Goal: Task Accomplishment & Management: Use online tool/utility

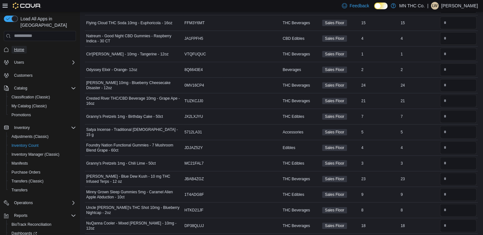
click at [14, 46] on link "Home" at bounding box center [18, 50] width 15 height 8
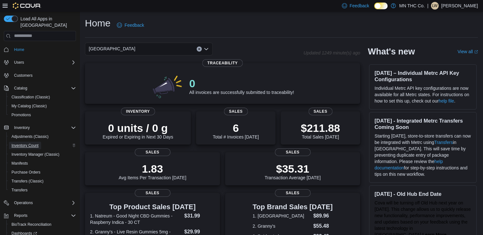
click at [36, 143] on span "Inventory Count" at bounding box center [24, 145] width 27 height 5
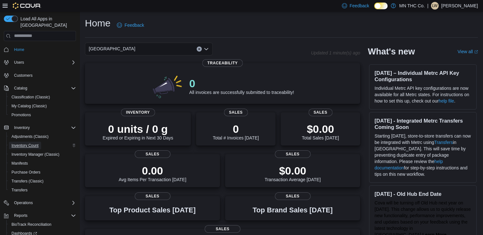
click at [27, 143] on span "Inventory Count" at bounding box center [24, 145] width 27 height 5
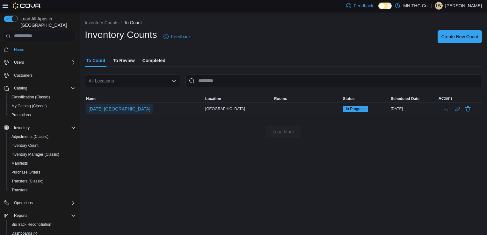
click at [119, 108] on span "8.11.25 Lakeville" at bounding box center [120, 109] width 62 height 6
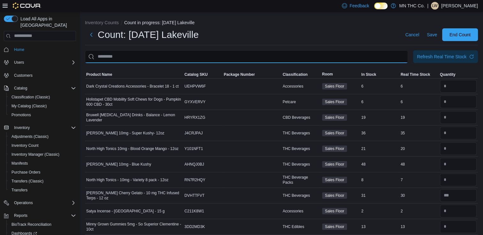
click at [154, 55] on input "This is a search bar. After typing your query, hit enter to filter the results …" at bounding box center [246, 56] width 323 height 13
type input "**********"
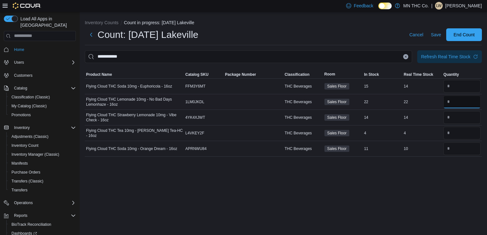
click at [454, 103] on input "number" at bounding box center [462, 102] width 37 height 13
type input "*"
click at [452, 121] on input "number" at bounding box center [462, 117] width 37 height 13
type input "*"
click at [433, 36] on span "Save" at bounding box center [436, 35] width 10 height 6
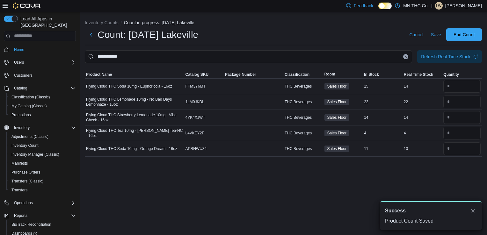
click at [404, 56] on button "Clear input" at bounding box center [406, 56] width 5 height 5
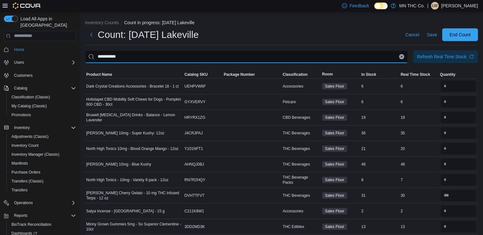
type input "**********"
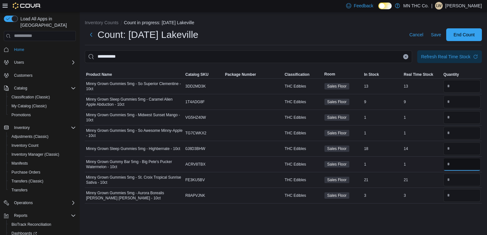
click at [455, 166] on input "number" at bounding box center [462, 164] width 37 height 13
type input "*"
click at [436, 34] on span "Save" at bounding box center [436, 35] width 10 height 6
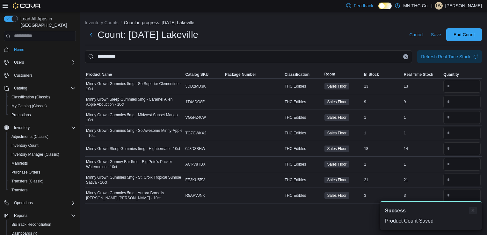
click at [473, 212] on button "Dismiss toast" at bounding box center [474, 211] width 8 height 8
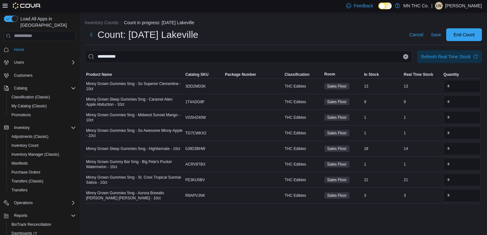
click at [406, 57] on icon "Clear input" at bounding box center [406, 57] width 3 height 3
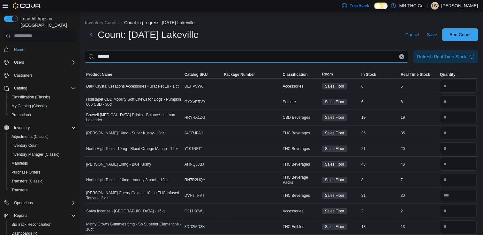
type input "*******"
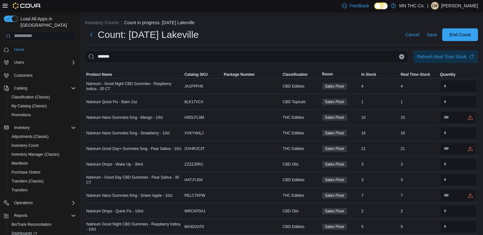
drag, startPoint x: 406, startPoint y: 57, endPoint x: 487, endPoint y: 73, distance: 82.5
click at [483, 73] on html "Feedback Dark Mode MN THC Co. | LW Leah Williamette Load All Apps in New Hub Ho…" at bounding box center [241, 117] width 483 height 235
drag, startPoint x: 458, startPoint y: 117, endPoint x: 450, endPoint y: 116, distance: 7.8
click at [450, 116] on input "number" at bounding box center [458, 117] width 37 height 13
click at [453, 118] on input "number" at bounding box center [458, 117] width 37 height 13
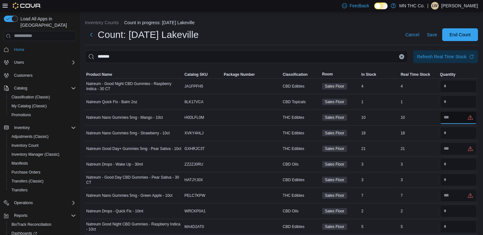
type input "**"
click at [456, 151] on input "number" at bounding box center [458, 149] width 37 height 13
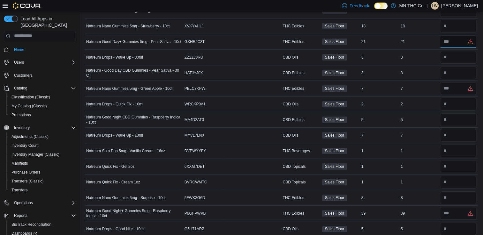
scroll to position [108, 0]
type input "**"
click at [455, 83] on input "number" at bounding box center [458, 88] width 37 height 13
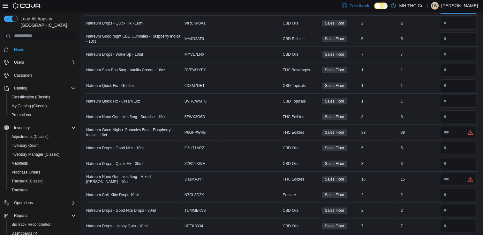
scroll to position [190, 0]
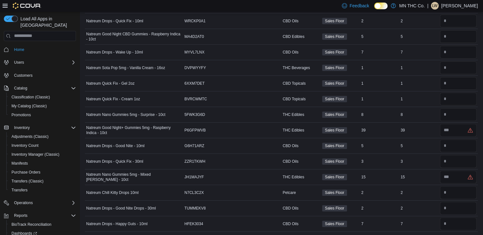
type input "*"
click at [445, 138] on div at bounding box center [457, 145] width 39 height 15
click at [452, 130] on input "number" at bounding box center [458, 130] width 37 height 13
type input "**"
click at [448, 67] on input "number" at bounding box center [458, 68] width 37 height 13
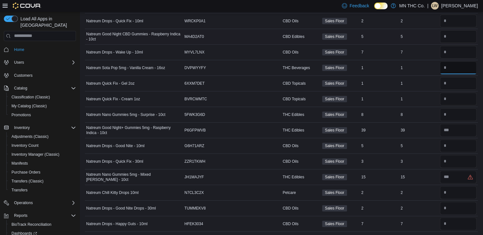
type input "*"
click at [458, 32] on input "number" at bounding box center [458, 36] width 37 height 13
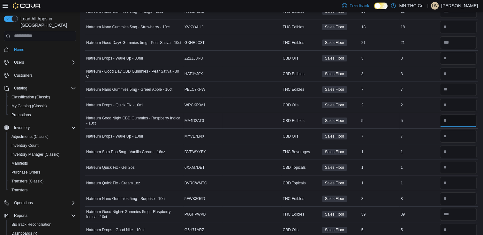
scroll to position [107, 0]
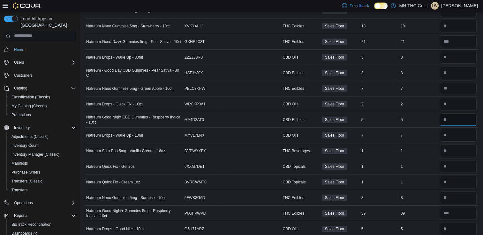
type input "*"
click at [461, 149] on input "number" at bounding box center [458, 151] width 37 height 13
type input "*"
click at [86, 196] on span "Natreum Nano Gummies 5mg - Surprise - 10ct" at bounding box center [125, 198] width 79 height 5
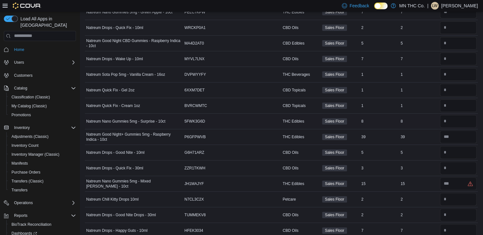
scroll to position [185, 0]
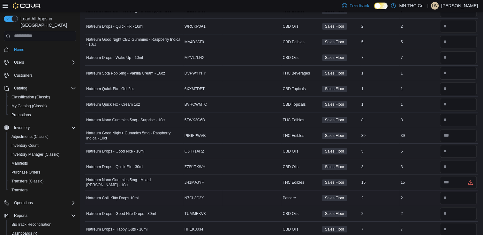
click at [91, 190] on td "Natreum Chill Kitty Drops 10ml" at bounding box center [134, 198] width 98 height 16
click at [454, 183] on input "number" at bounding box center [458, 182] width 37 height 13
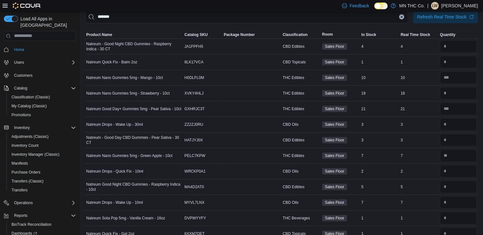
scroll to position [0, 0]
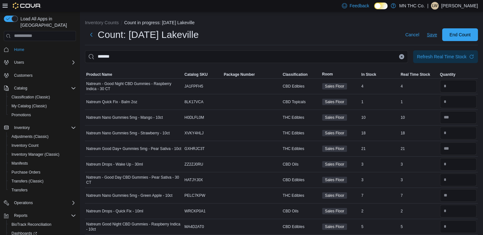
type input "**"
click at [437, 35] on span "Save" at bounding box center [431, 35] width 10 height 6
click at [403, 56] on icon "Clear input" at bounding box center [401, 57] width 3 height 3
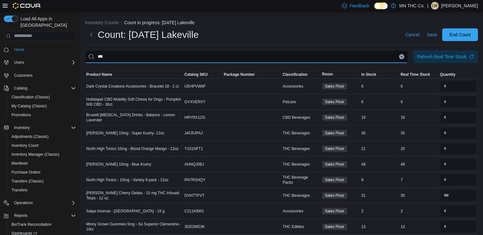
type input "***"
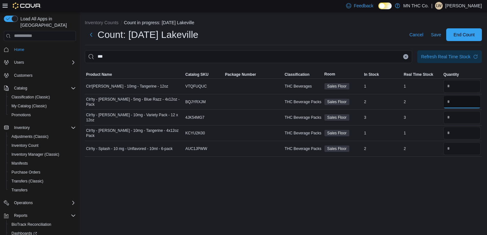
click at [453, 101] on input "number" at bounding box center [462, 102] width 37 height 13
type input "*"
click at [452, 121] on input "number" at bounding box center [462, 117] width 37 height 13
type input "*"
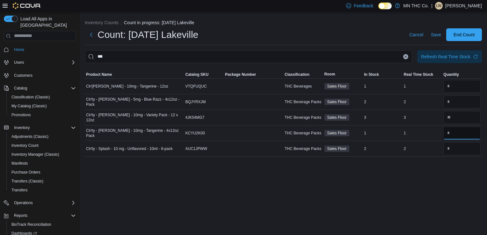
click at [453, 135] on input "number" at bounding box center [462, 133] width 37 height 13
type input "*"
click at [434, 37] on span "Save" at bounding box center [436, 35] width 10 height 6
click at [406, 58] on button "Clear input" at bounding box center [406, 56] width 5 height 5
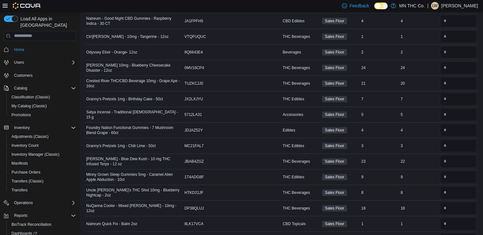
scroll to position [240, 0]
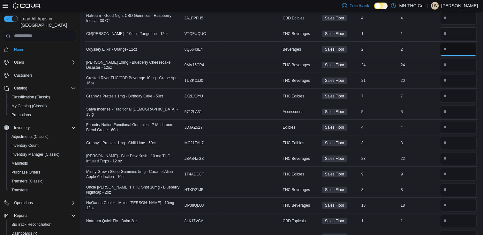
click at [454, 47] on input "number" at bounding box center [458, 49] width 37 height 13
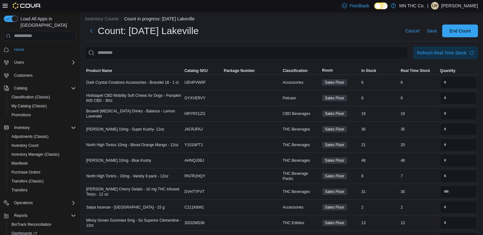
scroll to position [0, 0]
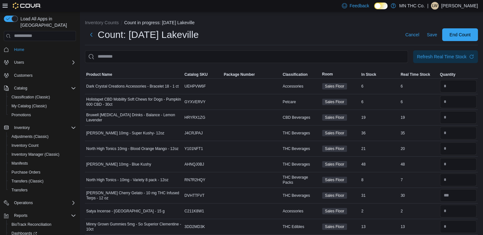
type input "*"
click at [152, 57] on input "This is a search bar. After typing your query, hit enter to filter the results …" at bounding box center [246, 56] width 323 height 13
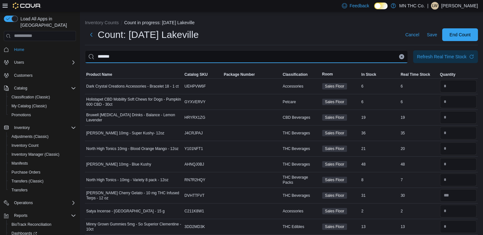
type input "*******"
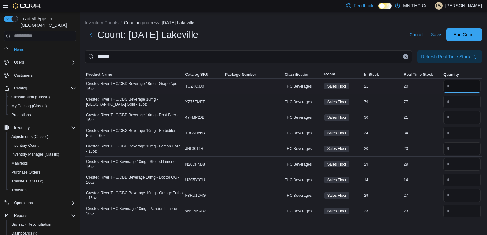
click at [459, 85] on input "number" at bounding box center [462, 86] width 37 height 13
type input "**"
click at [459, 103] on input "number" at bounding box center [462, 102] width 37 height 13
type input "**"
click at [457, 116] on input "number" at bounding box center [462, 117] width 37 height 13
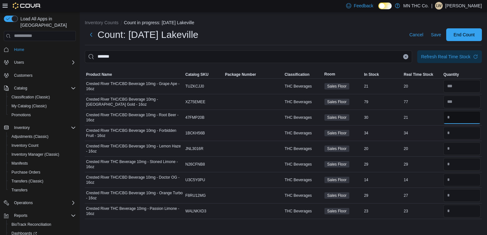
type input "**"
click at [449, 134] on input "number" at bounding box center [462, 133] width 37 height 13
type input "**"
click at [449, 150] on input "number" at bounding box center [462, 149] width 37 height 13
click at [449, 167] on input "number" at bounding box center [462, 164] width 37 height 13
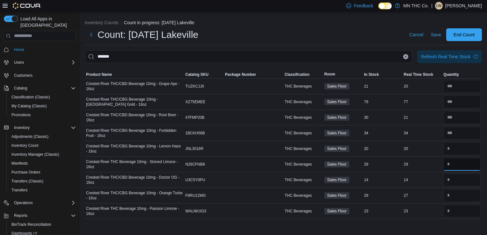
type input "**"
click at [449, 182] on input "number" at bounding box center [462, 180] width 37 height 13
type input "**"
click at [449, 197] on input "number" at bounding box center [462, 195] width 37 height 13
type input "**"
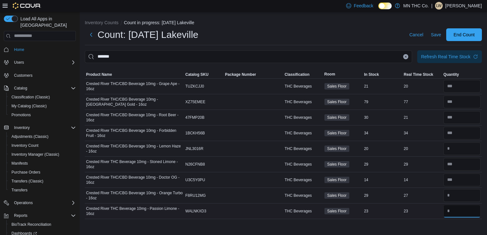
click at [449, 210] on input "number" at bounding box center [462, 211] width 37 height 13
type input "**"
click at [434, 36] on span "Save" at bounding box center [436, 35] width 10 height 6
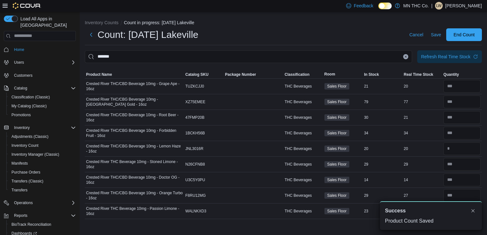
click at [405, 57] on icon "Clear input" at bounding box center [406, 57] width 3 height 3
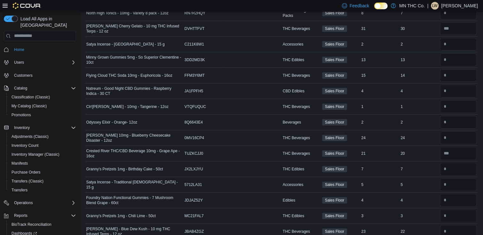
scroll to position [167, 0]
click at [45, 59] on div "Users" at bounding box center [43, 63] width 64 height 8
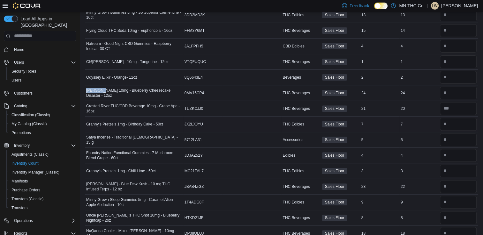
scroll to position [213, 0]
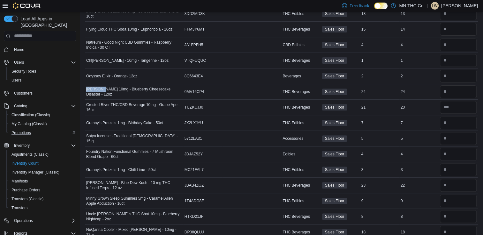
drag, startPoint x: 275, startPoint y: 175, endPoint x: 71, endPoint y: 124, distance: 210.0
click at [71, 129] on div "Promotions" at bounding box center [42, 133] width 67 height 8
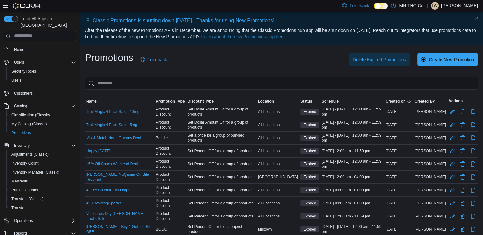
click at [72, 104] on icon "Complex example" at bounding box center [73, 106] width 5 height 5
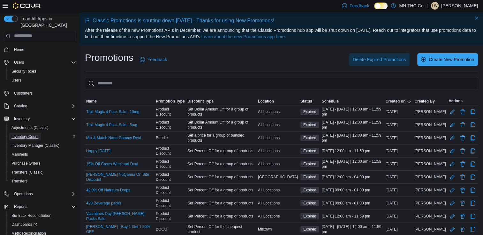
click at [26, 133] on span "Inventory Count" at bounding box center [24, 137] width 27 height 8
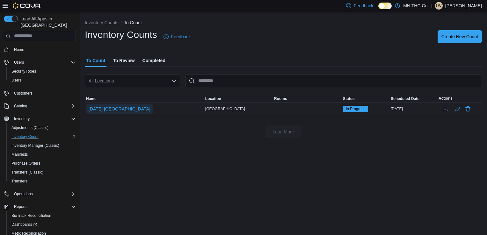
click at [107, 106] on span "8.11.25 Lakeville" at bounding box center [120, 109] width 62 height 6
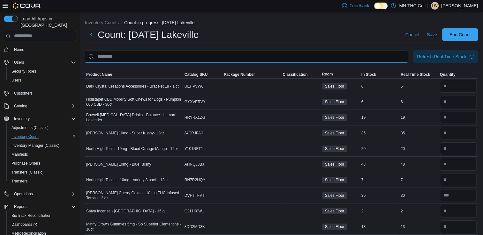
click at [122, 57] on input "This is a search bar. After typing your query, hit enter to filter the results …" at bounding box center [246, 56] width 323 height 13
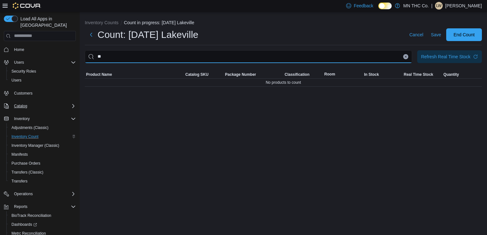
type input "*"
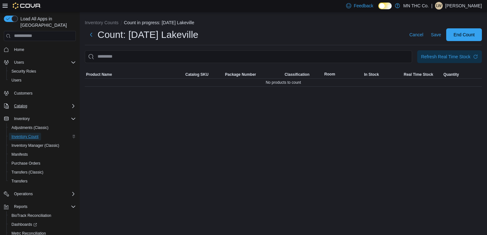
click at [36, 134] on span "Inventory Count" at bounding box center [24, 136] width 27 height 5
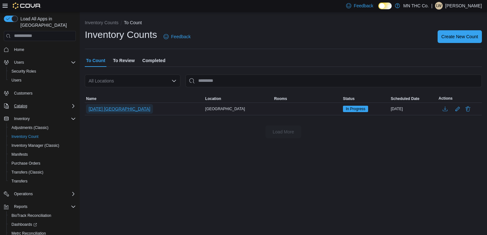
click at [106, 107] on span "8.11.25 Lakeville" at bounding box center [120, 109] width 62 height 6
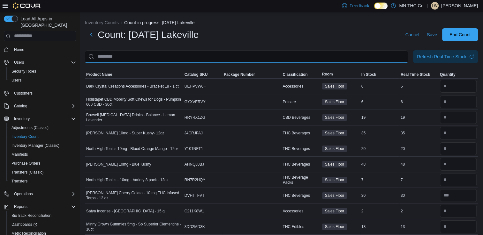
click at [124, 56] on input "This is a search bar. After typing your query, hit enter to filter the results …" at bounding box center [246, 56] width 323 height 13
click at [120, 58] on input "********" at bounding box center [246, 56] width 323 height 13
type input "**********"
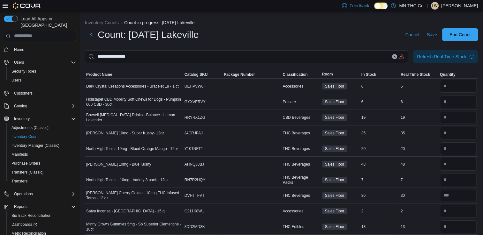
click at [396, 57] on icon "Clear input" at bounding box center [394, 57] width 3 height 3
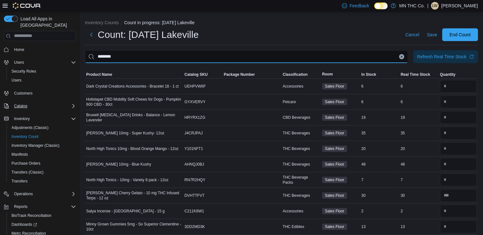
click at [91, 57] on input "********" at bounding box center [246, 56] width 323 height 13
click at [91, 55] on input "********" at bounding box center [246, 56] width 323 height 13
click at [121, 56] on input "********" at bounding box center [246, 56] width 323 height 13
type input "********"
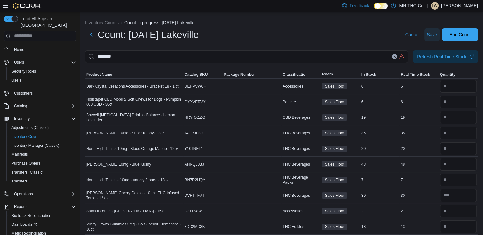
click at [437, 33] on span "Save" at bounding box center [431, 35] width 10 height 6
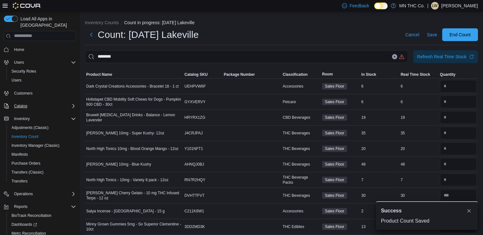
click at [396, 58] on icon "Clear input" at bounding box center [394, 57] width 3 height 3
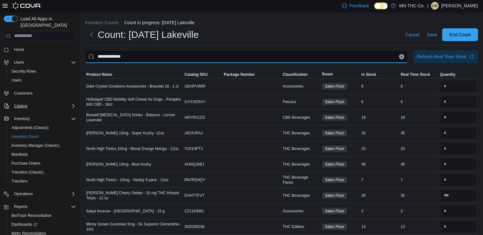
type input "**********"
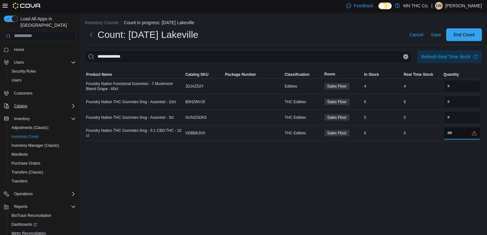
click at [457, 132] on input "number" at bounding box center [462, 133] width 37 height 13
type input "*"
click at [436, 35] on span "Save" at bounding box center [436, 35] width 10 height 6
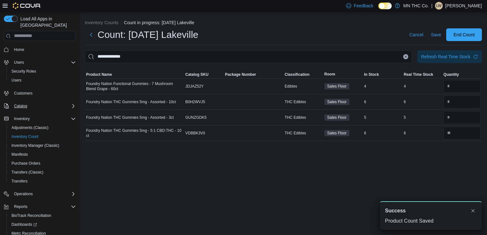
click at [405, 56] on icon "Clear input" at bounding box center [406, 57] width 3 height 3
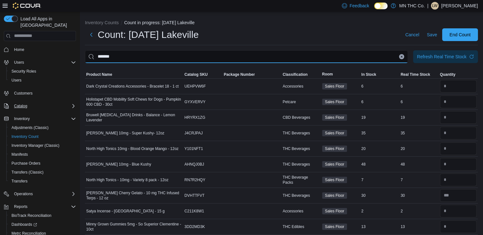
type input "*******"
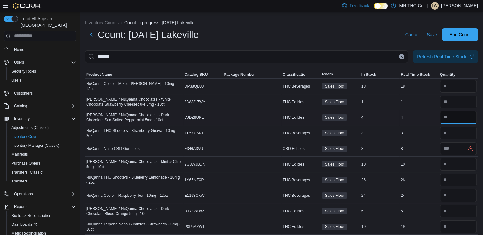
click at [455, 116] on input "number" at bounding box center [458, 117] width 37 height 13
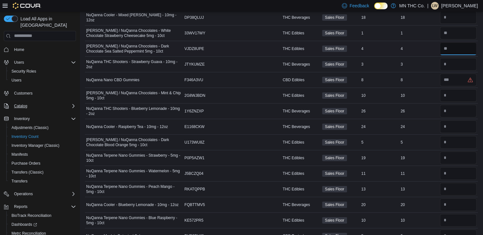
scroll to position [67, 0]
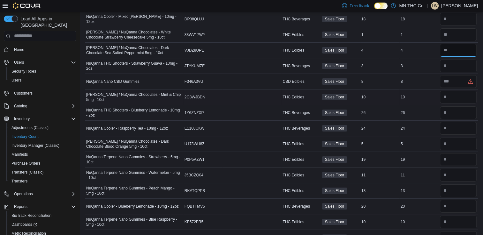
type input "*"
click at [458, 97] on input "number" at bounding box center [458, 97] width 37 height 13
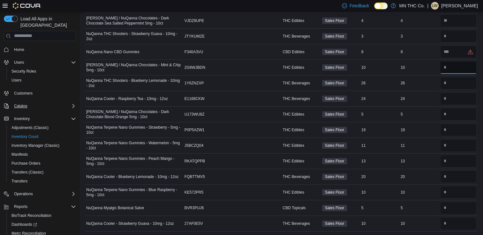
type input "*"
click at [454, 52] on input "number" at bounding box center [458, 52] width 37 height 13
click at [454, 53] on input "number" at bounding box center [458, 52] width 37 height 13
type input "*"
click at [449, 80] on input "number" at bounding box center [458, 83] width 37 height 13
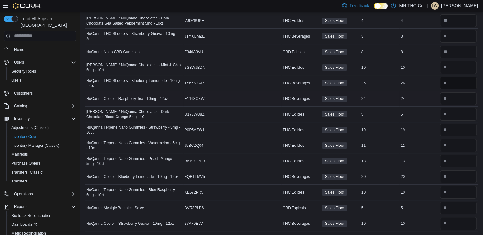
type input "*"
click at [455, 100] on input "number" at bounding box center [458, 99] width 37 height 13
drag, startPoint x: 455, startPoint y: 100, endPoint x: 452, endPoint y: 106, distance: 6.2
click at [452, 106] on tbody "NuQanna Cooler - Mixed Berry - 10mg - 12oz Catalog SKU DP38QLUJ Package Number …" at bounding box center [281, 106] width 393 height 250
type input "**"
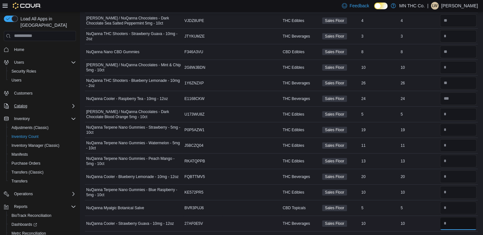
click at [451, 224] on input "number" at bounding box center [458, 224] width 37 height 13
type input "**"
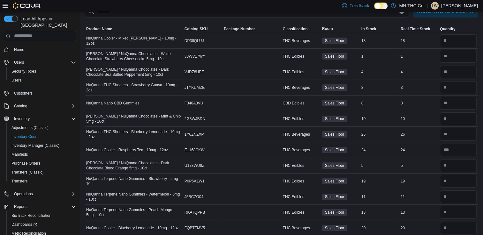
scroll to position [42, 0]
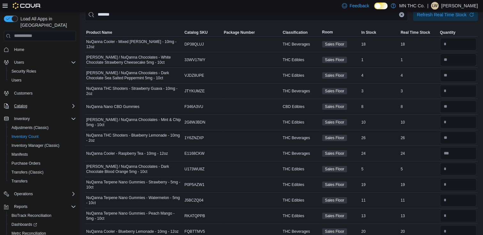
click at [356, 94] on div "Sales Floor" at bounding box center [340, 91] width 39 height 9
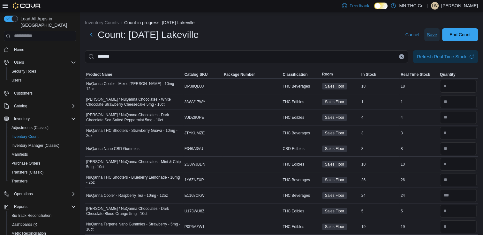
click at [436, 34] on span "Save" at bounding box center [431, 35] width 10 height 6
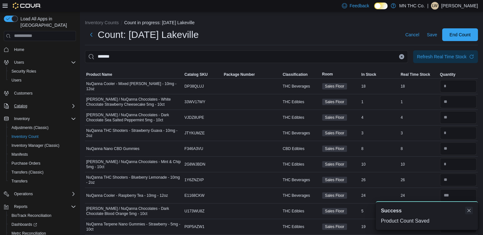
click at [469, 211] on button "Dismiss toast" at bounding box center [469, 211] width 8 height 8
click at [404, 57] on button "Clear input" at bounding box center [401, 56] width 5 height 5
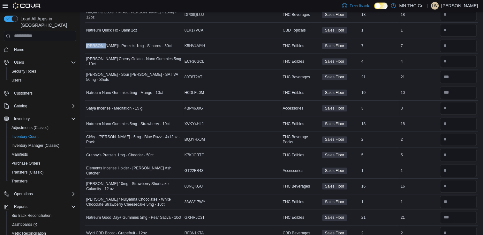
scroll to position [432, 0]
drag, startPoint x: 122, startPoint y: 155, endPoint x: 120, endPoint y: 123, distance: 32.0
drag, startPoint x: 120, startPoint y: 123, endPoint x: 283, endPoint y: 19, distance: 193.8
click at [281, 19] on td "Package Number" at bounding box center [251, 14] width 59 height 16
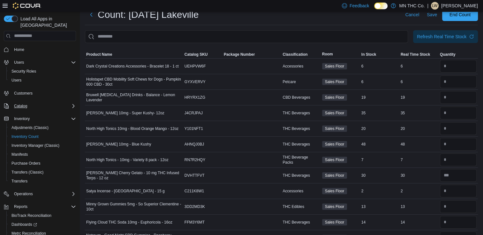
scroll to position [0, 0]
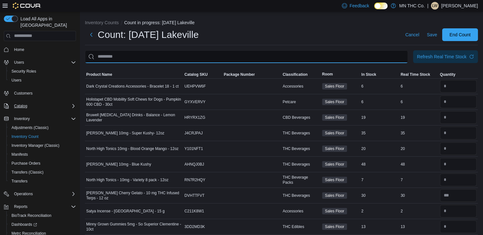
click at [110, 59] on input "This is a search bar. After typing your query, hit enter to filter the results …" at bounding box center [246, 56] width 323 height 13
type input "****"
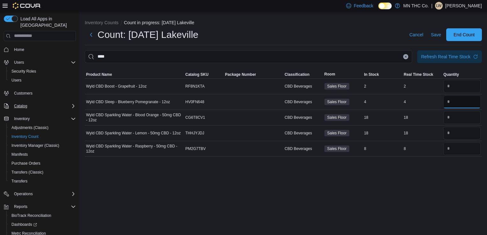
click at [452, 105] on input "number" at bounding box center [462, 102] width 37 height 13
drag, startPoint x: 452, startPoint y: 105, endPoint x: 451, endPoint y: 114, distance: 8.4
click at [451, 114] on tbody "Wyld CBD Boost - Grapefruit - 12oz Catalog SKU RF8N1KTA Package Number CBD Beve…" at bounding box center [283, 117] width 397 height 78
type input "*"
click at [454, 117] on input "number" at bounding box center [462, 117] width 37 height 13
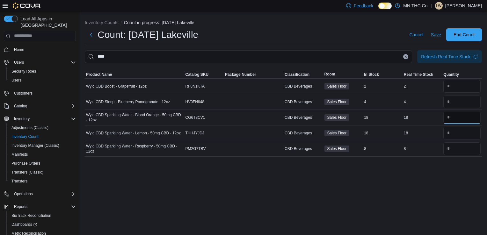
type input "**"
click at [433, 36] on span "Save" at bounding box center [436, 35] width 10 height 6
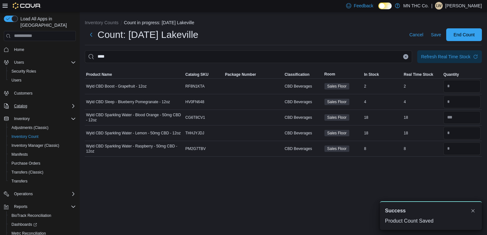
click at [406, 59] on button "Clear input" at bounding box center [406, 56] width 5 height 5
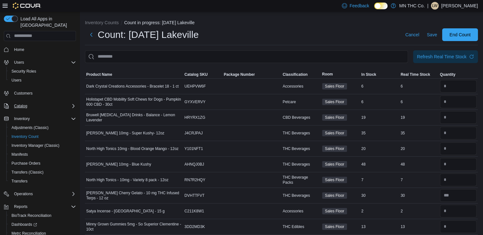
drag, startPoint x: 406, startPoint y: 59, endPoint x: 376, endPoint y: 37, distance: 37.2
click at [376, 37] on div "Count: 8.11.25 Lakeville Cancel Save End Count" at bounding box center [281, 34] width 393 height 13
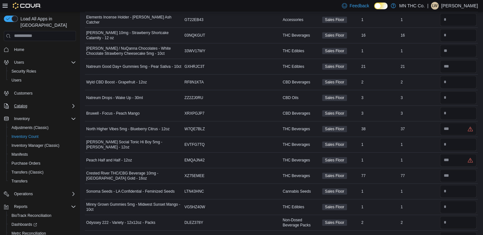
scroll to position [583, 0]
drag, startPoint x: 370, startPoint y: 100, endPoint x: 453, endPoint y: 140, distance: 92.2
click at [452, 142] on input "number" at bounding box center [458, 144] width 37 height 13
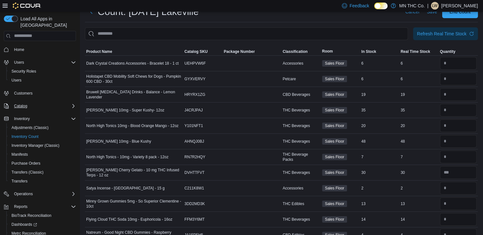
scroll to position [0, 0]
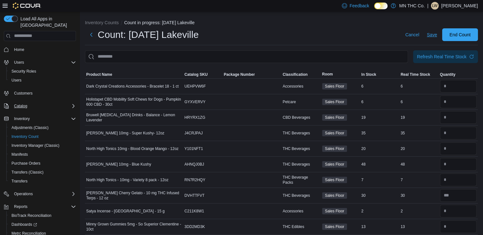
type input "*"
click at [437, 32] on span "Save" at bounding box center [431, 35] width 10 height 6
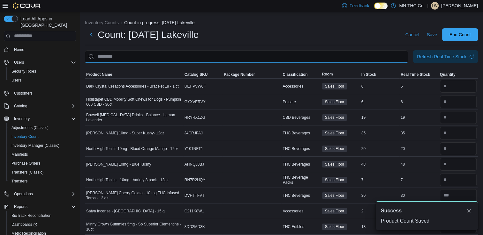
click at [162, 56] on input "This is a search bar. After typing your query, hit enter to filter the results …" at bounding box center [246, 56] width 323 height 13
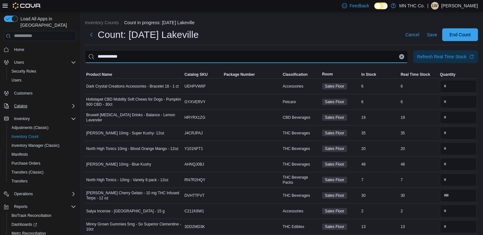
type input "**********"
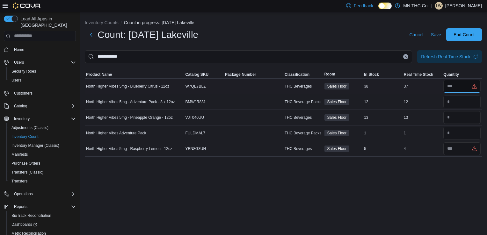
click at [457, 85] on input "number" at bounding box center [462, 86] width 37 height 13
type input "**"
click at [457, 104] on input "number" at bounding box center [462, 102] width 37 height 13
type input "*"
click at [456, 132] on input "number" at bounding box center [462, 133] width 37 height 13
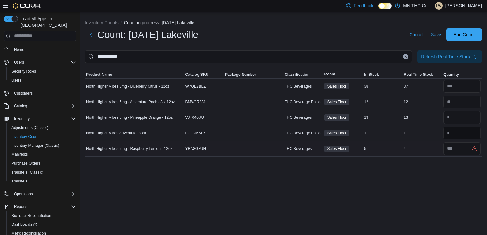
type input "*"
click at [457, 149] on input "number" at bounding box center [462, 149] width 37 height 13
click at [457, 149] on input "*" at bounding box center [462, 149] width 37 height 13
type input "*"
click at [439, 35] on span "Save" at bounding box center [436, 35] width 10 height 6
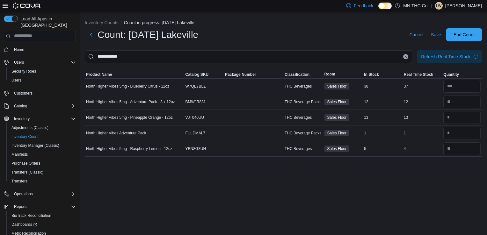
click at [405, 58] on button "Clear input" at bounding box center [406, 56] width 5 height 5
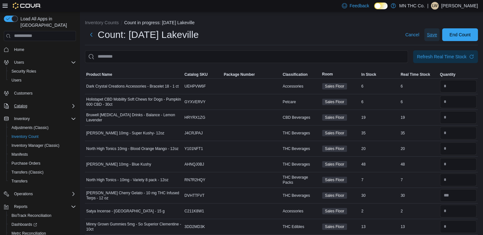
click at [435, 35] on span "Save" at bounding box center [431, 35] width 10 height 6
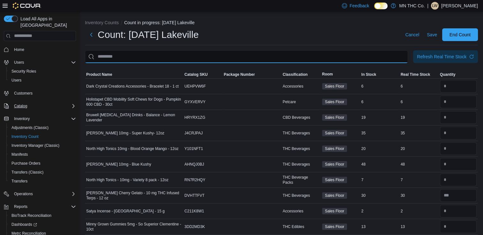
click at [226, 59] on input "This is a search bar. After typing your query, hit enter to filter the results …" at bounding box center [246, 56] width 323 height 13
type input "**********"
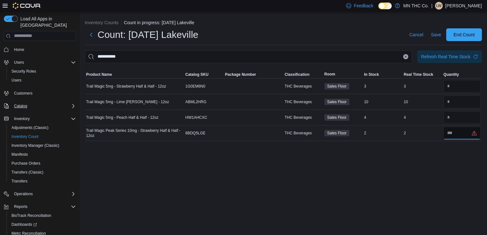
click at [455, 136] on input "number" at bounding box center [462, 133] width 37 height 13
type input "*"
click at [432, 33] on span "Save" at bounding box center [436, 35] width 10 height 6
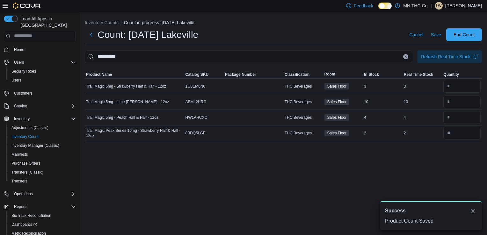
click at [406, 58] on icon "Clear input" at bounding box center [406, 57] width 3 height 3
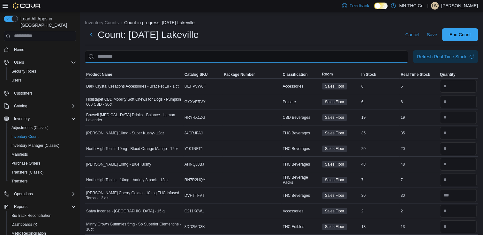
click at [130, 57] on input "This is a search bar. After typing your query, hit enter to filter the results …" at bounding box center [246, 56] width 323 height 13
type input "**********"
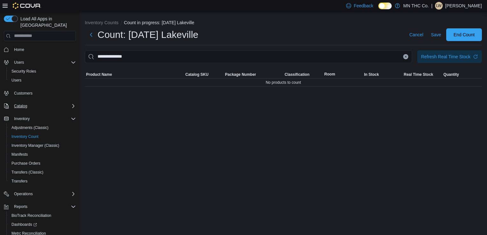
click at [406, 57] on icon "Clear input" at bounding box center [406, 57] width 2 height 2
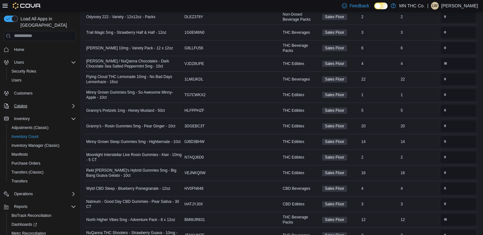
scroll to position [788, 0]
click at [336, 142] on div "Sales Floor" at bounding box center [340, 142] width 39 height 9
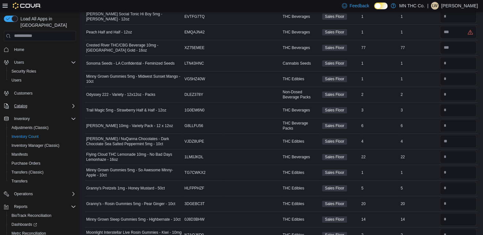
scroll to position [710, 0]
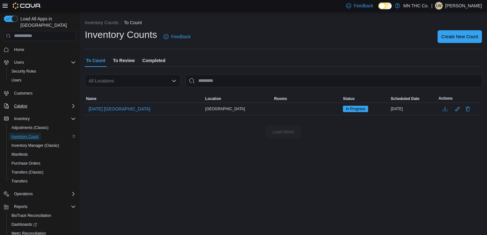
click at [18, 134] on span "Inventory Count" at bounding box center [24, 136] width 27 height 5
click at [115, 107] on span "8.11.25 Lakeville" at bounding box center [120, 109] width 62 height 6
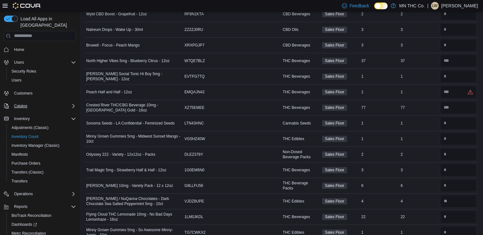
scroll to position [655, 0]
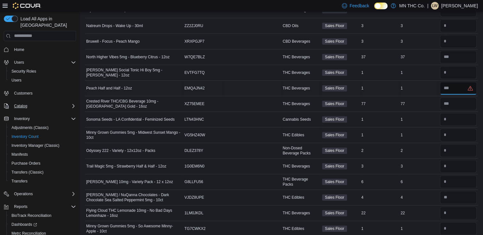
click at [457, 84] on input "number" at bounding box center [458, 88] width 37 height 13
type input "*"
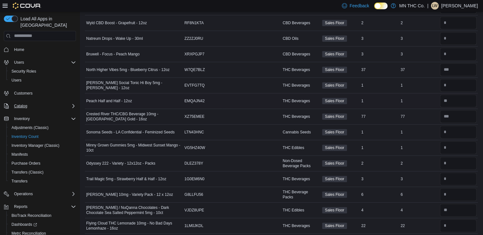
scroll to position [645, 0]
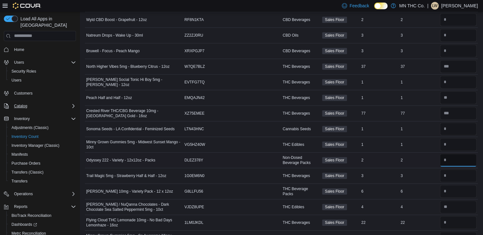
click at [453, 158] on input "number" at bounding box center [458, 160] width 37 height 13
type input "*"
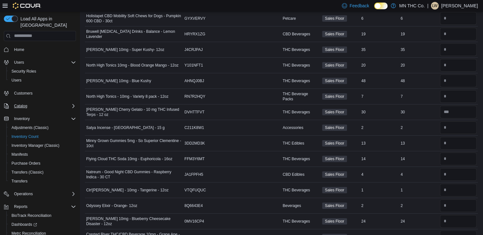
scroll to position [0, 0]
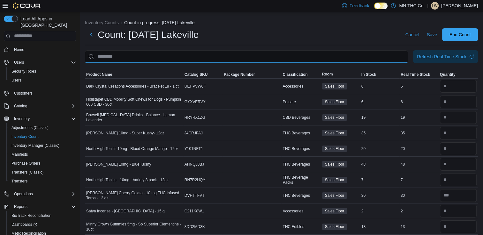
click at [145, 53] on input "This is a search bar. After typing your query, hit enter to filter the results …" at bounding box center [246, 56] width 323 height 13
type input "********"
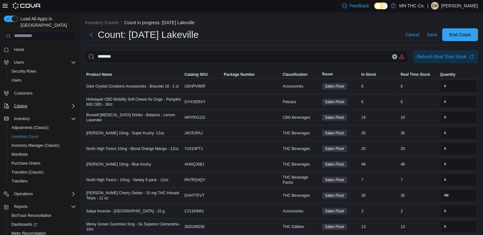
click at [396, 56] on icon "Clear input" at bounding box center [394, 57] width 3 height 3
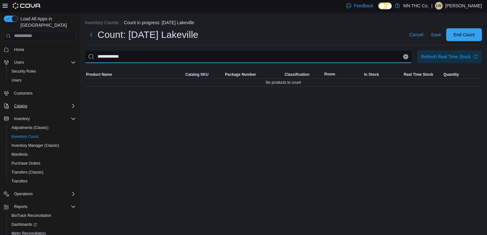
type input "**********"
click at [406, 57] on icon "Clear input" at bounding box center [406, 57] width 2 height 2
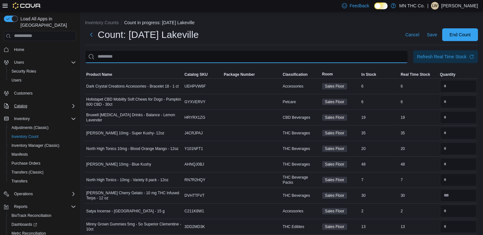
click at [141, 59] on input "This is a search bar. After typing your query, hit enter to filter the results …" at bounding box center [246, 56] width 323 height 13
type input "**********"
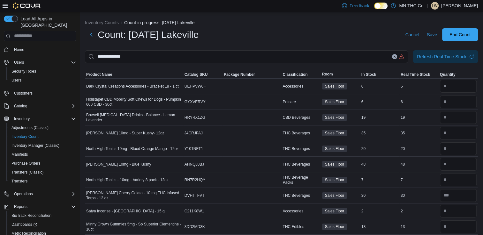
click at [397, 58] on button "Clear input" at bounding box center [394, 56] width 5 height 5
click at [434, 34] on span "Save" at bounding box center [431, 35] width 10 height 6
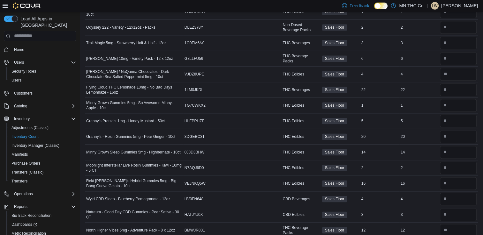
scroll to position [786, 0]
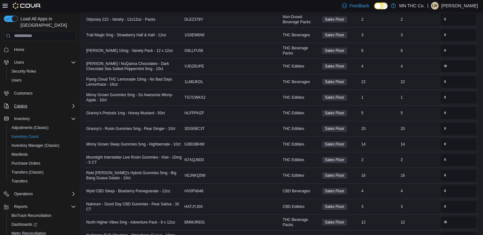
click at [347, 128] on span "Sales Floor" at bounding box center [334, 129] width 25 height 6
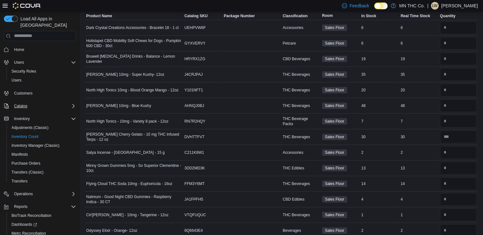
scroll to position [0, 0]
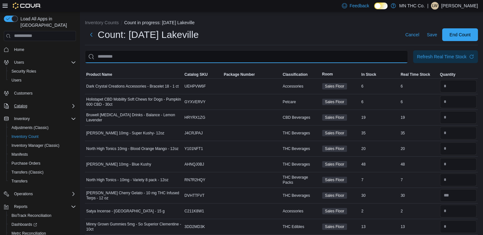
click at [162, 57] on input "This is a search bar. After typing your query, hit enter to filter the results …" at bounding box center [246, 56] width 323 height 13
type input "*********"
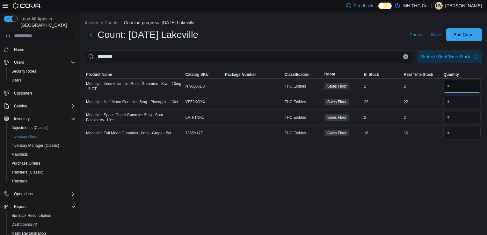
click at [450, 90] on input "number" at bounding box center [462, 86] width 37 height 13
type input "*"
click at [455, 102] on input "number" at bounding box center [462, 102] width 37 height 13
type input "**"
click at [457, 117] on input "number" at bounding box center [462, 117] width 37 height 13
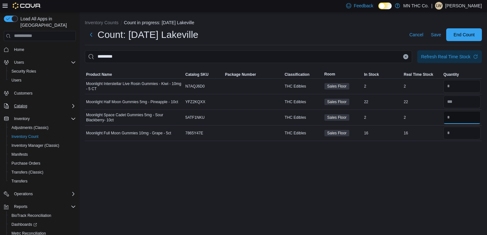
type input "*"
click at [463, 135] on input "number" at bounding box center [462, 133] width 37 height 13
type input "*"
click at [436, 35] on span "Save" at bounding box center [436, 35] width 10 height 6
click at [473, 56] on icon "button" at bounding box center [475, 56] width 5 height 5
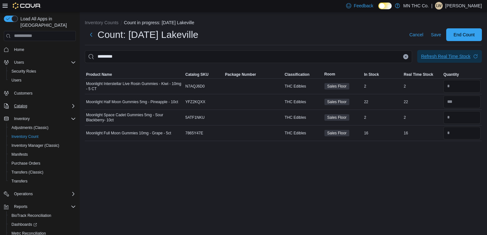
click at [407, 56] on button "Clear input" at bounding box center [406, 56] width 5 height 5
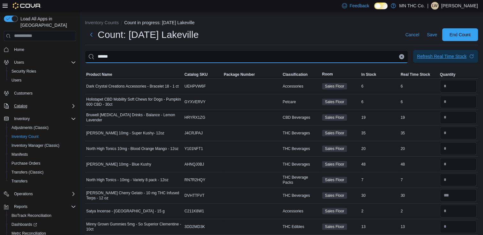
type input "******"
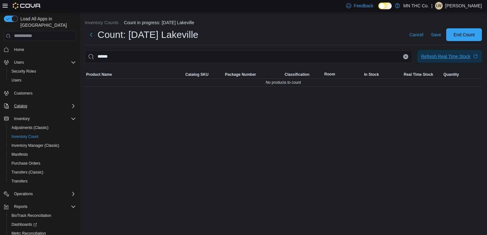
click at [405, 57] on icon "Clear input" at bounding box center [406, 57] width 2 height 2
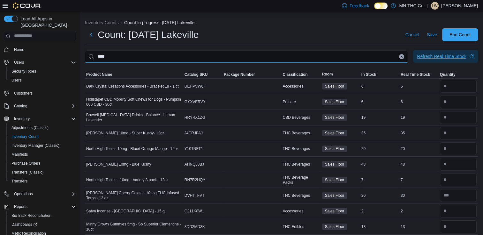
type input "****"
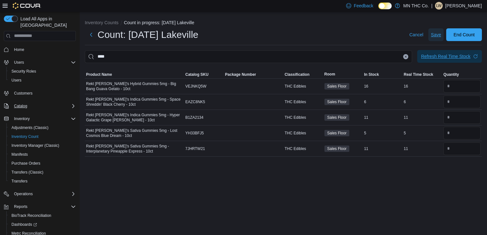
click at [435, 37] on span "Save" at bounding box center [436, 35] width 10 height 6
click at [407, 56] on icon "Clear input" at bounding box center [406, 57] width 3 height 3
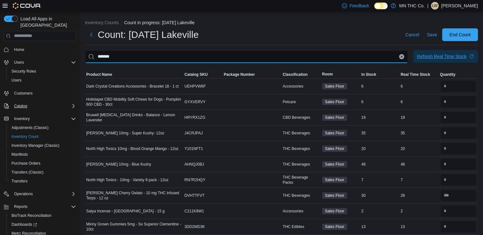
type input "*******"
